Goal: Information Seeking & Learning: Compare options

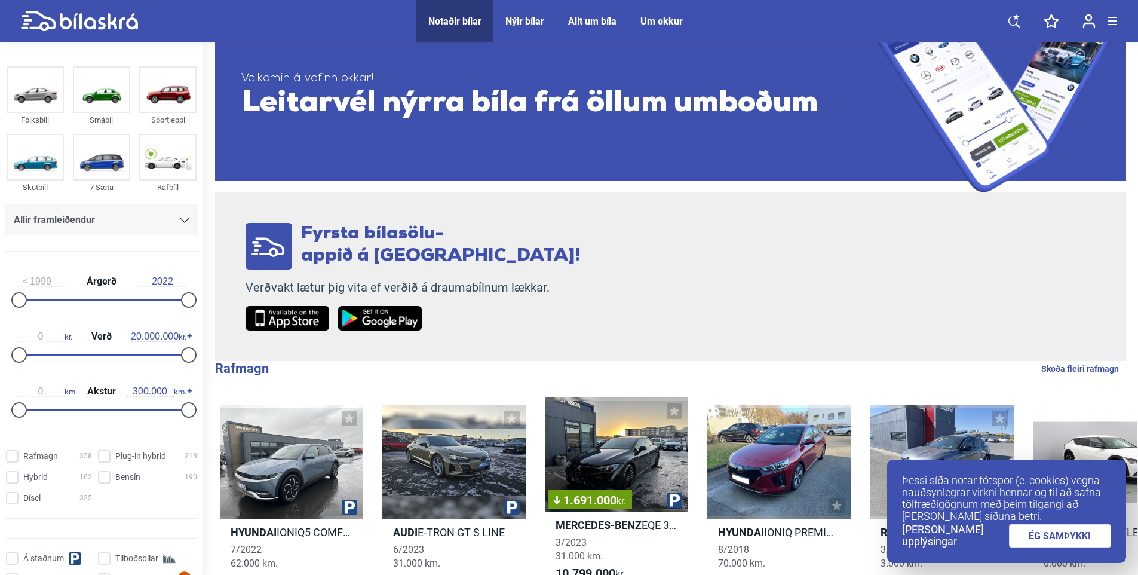
scroll to position [60, 0]
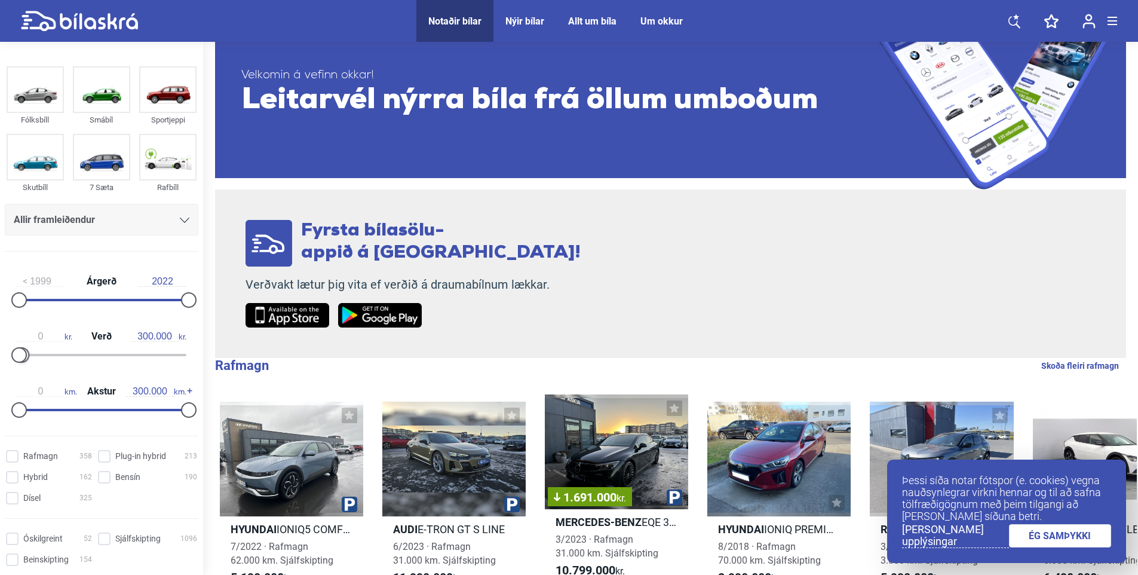
type input "200.000"
drag, startPoint x: 180, startPoint y: 357, endPoint x: 17, endPoint y: 365, distance: 163.9
click at [17, 365] on div "0 kr. Verð 200.000 kr." at bounding box center [102, 343] width 194 height 55
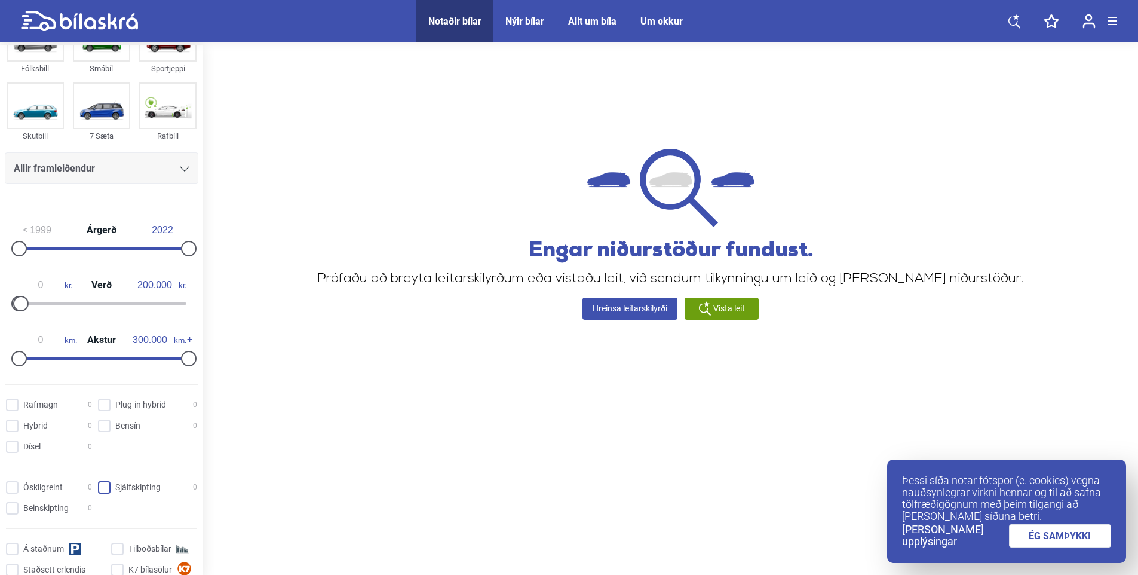
scroll to position [60, 0]
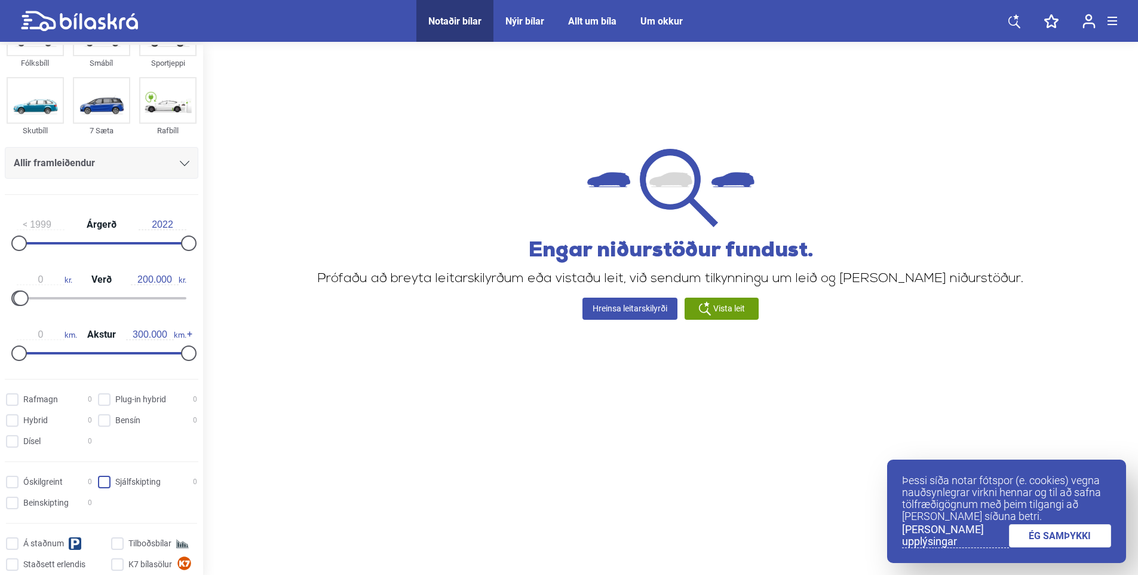
click at [108, 479] on input "Sjálfskipting 0" at bounding box center [149, 482] width 99 height 13
checkbox input "true"
type input "900.000"
drag, startPoint x: 22, startPoint y: 299, endPoint x: 28, endPoint y: 295, distance: 7.0
click at [28, 295] on div at bounding box center [27, 298] width 16 height 16
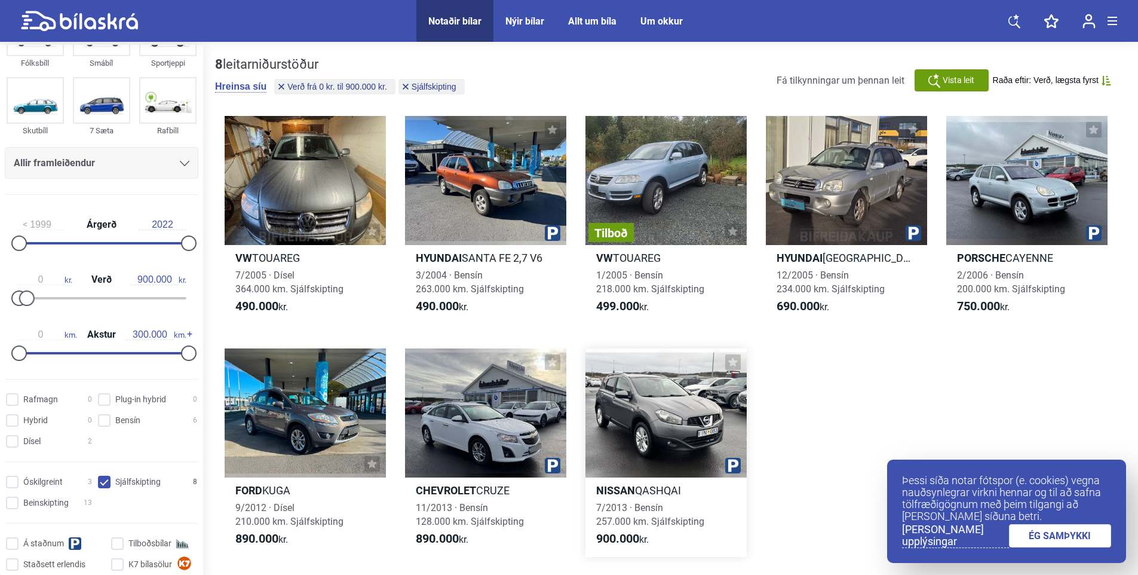
click at [677, 397] on div at bounding box center [666, 412] width 161 height 129
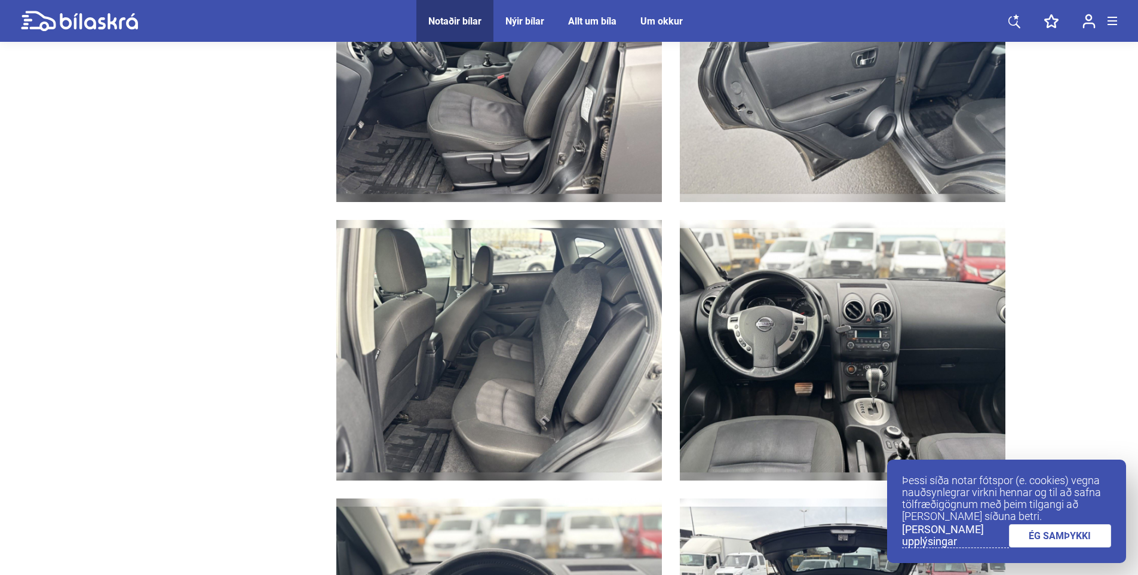
scroll to position [2151, 0]
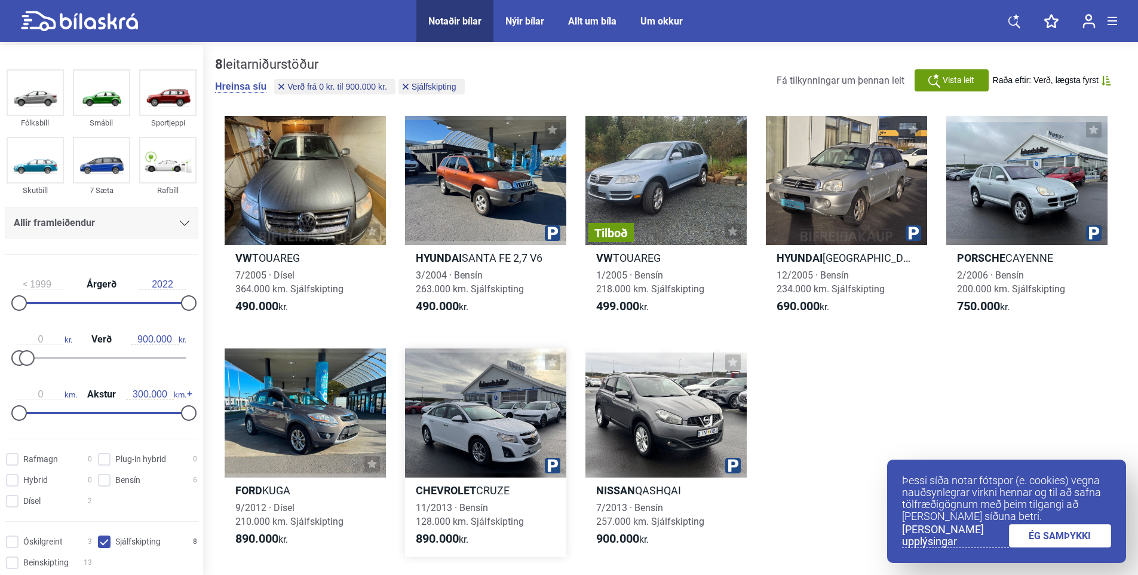
click at [476, 399] on div at bounding box center [485, 412] width 161 height 129
click at [469, 382] on div at bounding box center [485, 412] width 161 height 129
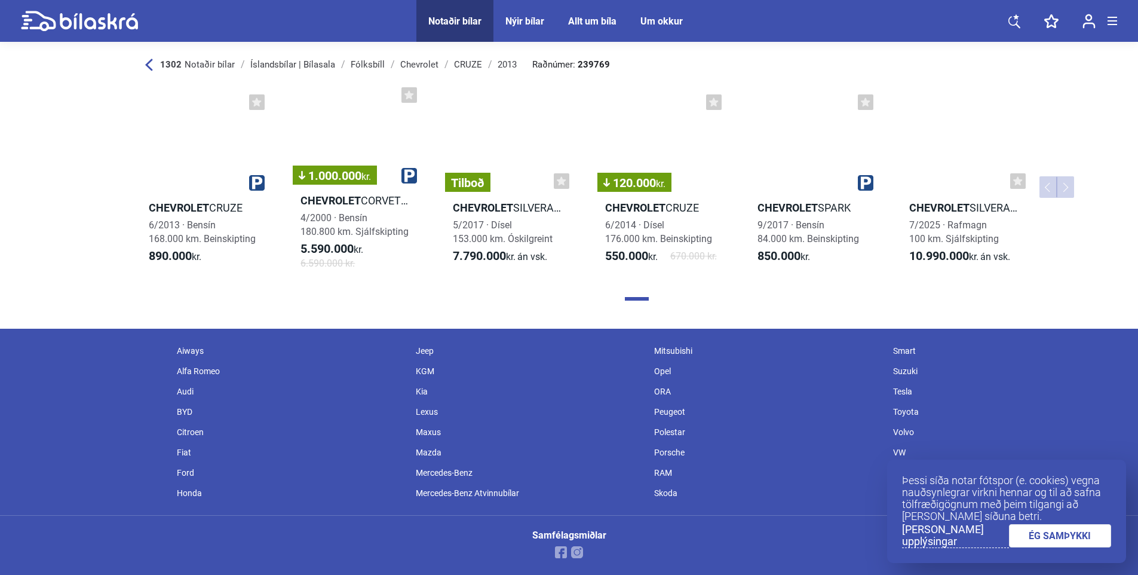
scroll to position [4003, 0]
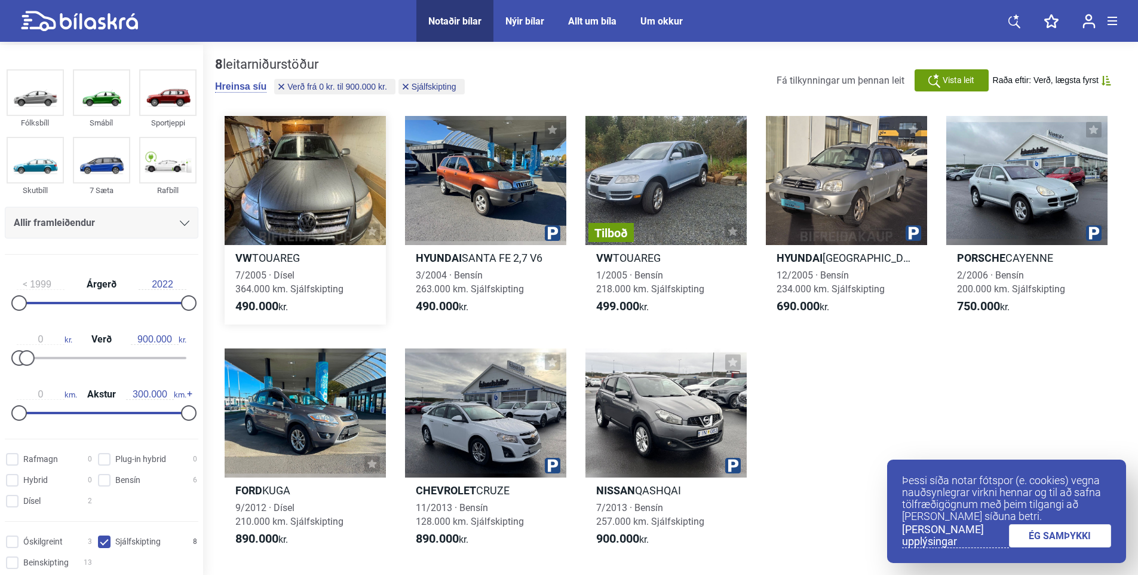
drag, startPoint x: 364, startPoint y: 214, endPoint x: 378, endPoint y: 213, distance: 13.2
type input "200.000"
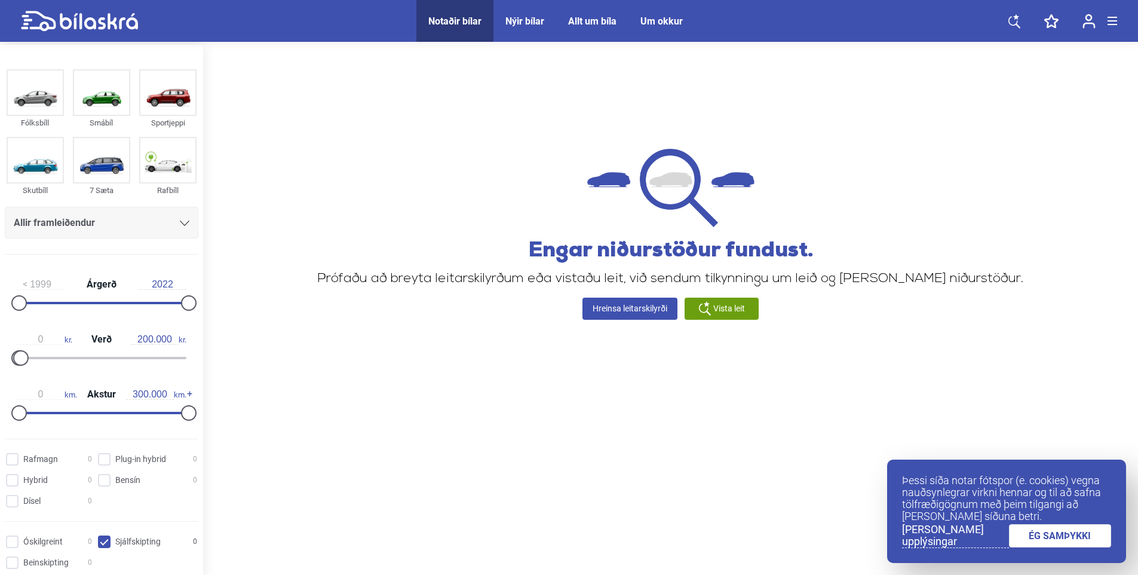
drag, startPoint x: 379, startPoint y: 213, endPoint x: 393, endPoint y: 213, distance: 14.4
checkbox input "false"
type input "20.000.000"
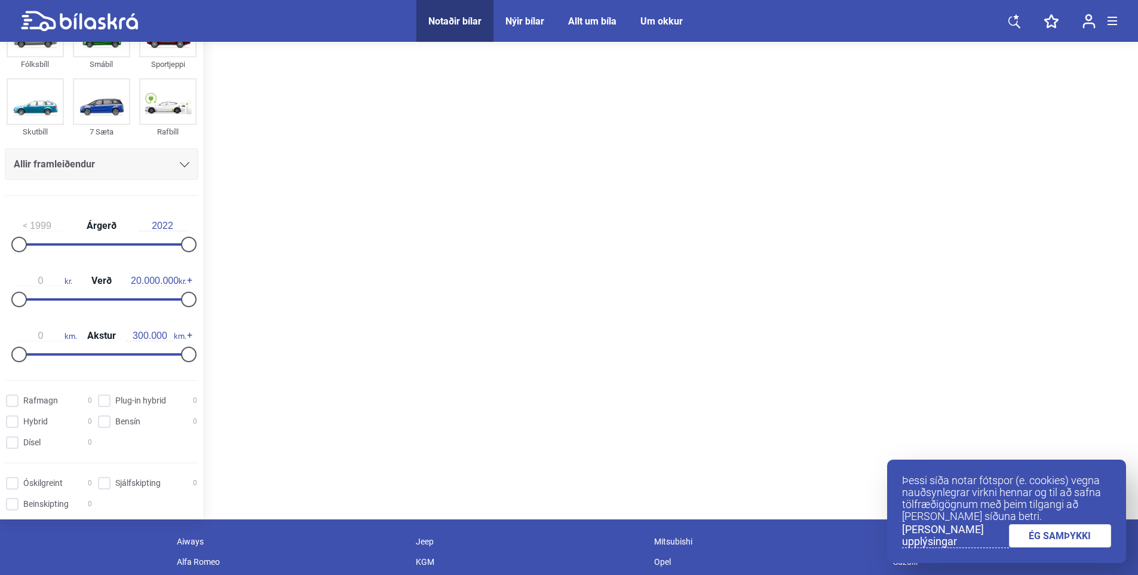
scroll to position [60, 0]
